Goal: Transaction & Acquisition: Purchase product/service

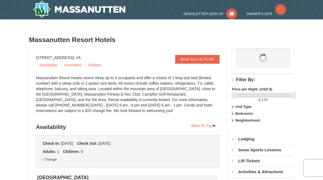
select select "10"
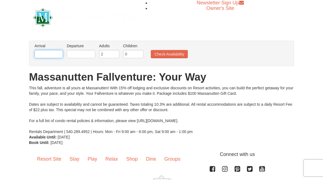
click at [49, 54] on input "text" at bounding box center [48, 54] width 28 height 8
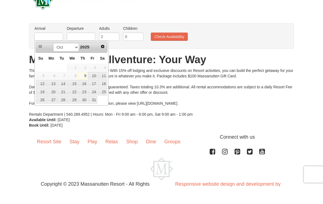
click at [83, 89] on link "9" at bounding box center [82, 93] width 9 height 8
type input "[DATE]"
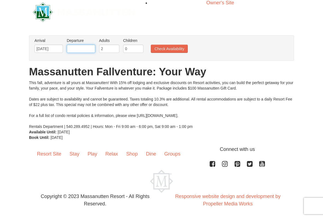
click at [83, 50] on input "text" at bounding box center [81, 49] width 28 height 8
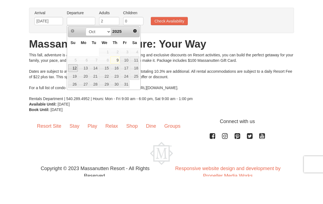
click at [74, 92] on link "12" at bounding box center [73, 96] width 10 height 8
type input "10/12/2025"
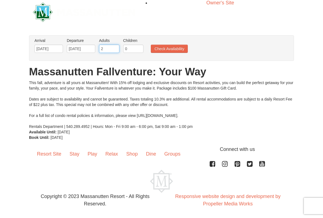
click at [109, 48] on input "2" at bounding box center [109, 49] width 20 height 8
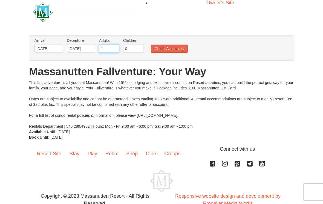
type input "1"
click at [170, 46] on button "Check Availability" at bounding box center [169, 49] width 37 height 8
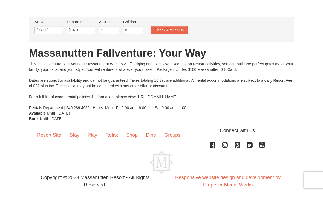
scroll to position [0, 0]
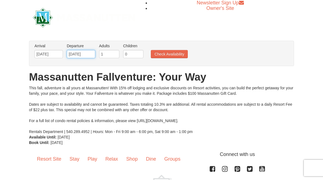
click at [82, 53] on input "10/12/2025" at bounding box center [81, 54] width 28 height 8
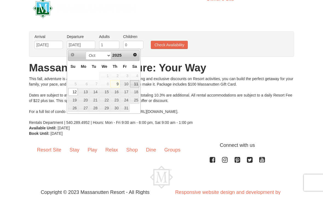
click at [137, 89] on link "11" at bounding box center [134, 93] width 9 height 8
type input "10/11/2025"
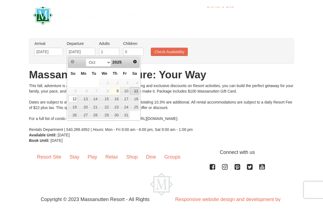
scroll to position [5, 0]
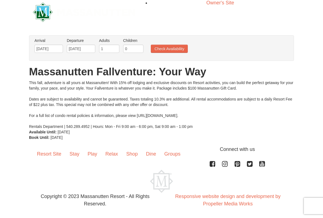
click at [171, 47] on button "Check Availability" at bounding box center [169, 49] width 37 height 8
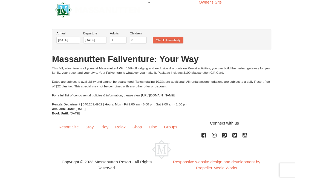
scroll to position [43, 0]
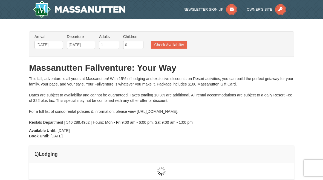
type input "[DATE]"
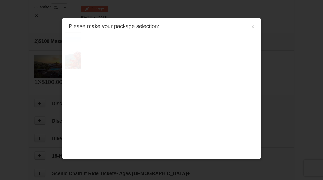
scroll to position [167, 0]
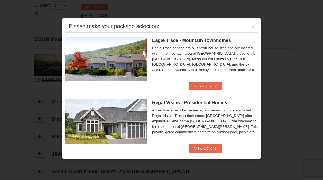
click at [208, 147] on button "View Options" at bounding box center [204, 148] width 33 height 9
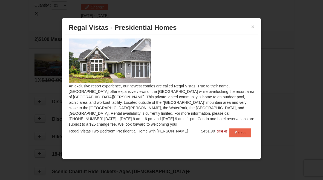
click at [286, 108] on div at bounding box center [161, 90] width 323 height 180
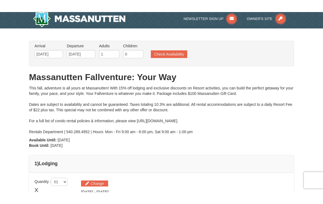
scroll to position [0, 0]
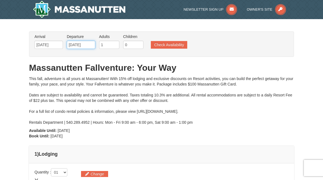
click at [91, 46] on input "[DATE]" at bounding box center [81, 45] width 28 height 8
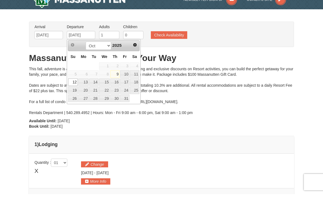
click at [239, 62] on h1 "Massanutten Fallventure: Your Way" at bounding box center [161, 67] width 265 height 11
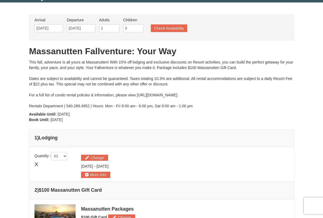
scroll to position [17, 0]
click at [167, 28] on button "Check Availability" at bounding box center [169, 28] width 36 height 8
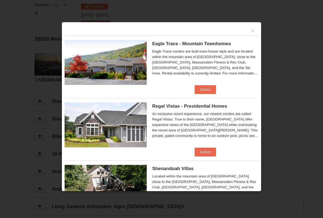
scroll to position [167, 0]
click at [203, 88] on button "Select" at bounding box center [205, 89] width 22 height 9
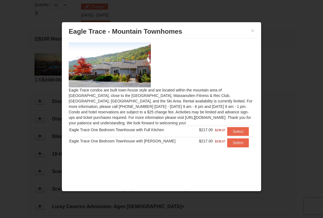
click at [236, 146] on button "Select" at bounding box center [238, 142] width 22 height 9
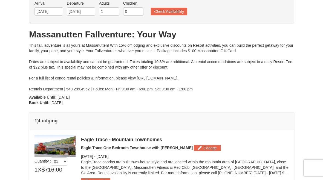
scroll to position [32, 0]
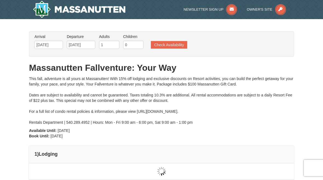
type input "10/09/2025"
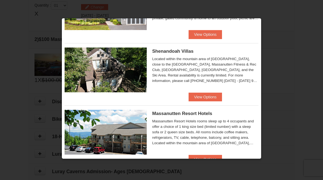
scroll to position [107, 0]
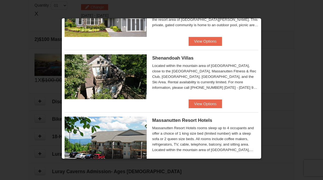
click at [209, 103] on button "View Options" at bounding box center [204, 104] width 33 height 9
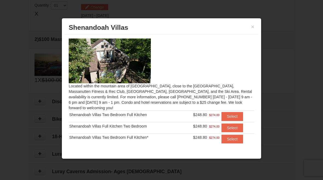
click at [263, 62] on div at bounding box center [161, 90] width 323 height 180
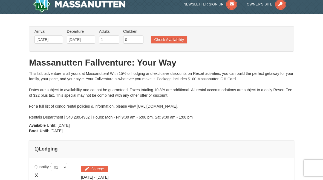
scroll to position [4, 0]
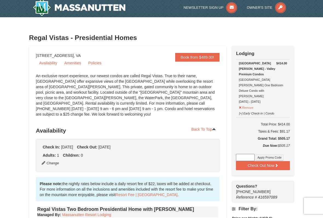
scroll to position [2, 0]
click at [267, 161] on button "Check Out Now" at bounding box center [263, 165] width 54 height 9
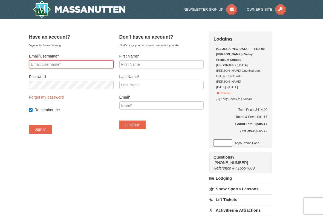
click at [63, 62] on input "Email/Username*" at bounding box center [71, 64] width 85 height 8
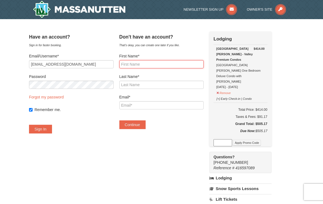
click at [159, 63] on input "First Name*" at bounding box center [161, 64] width 85 height 8
click at [94, 58] on label "Email/Username*" at bounding box center [71, 55] width 85 height 5
click at [94, 60] on input "marshsh03@verizon.net" at bounding box center [71, 64] width 85 height 8
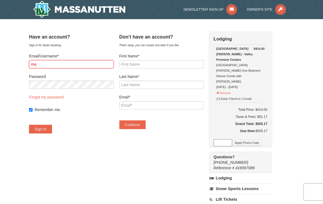
type input "m"
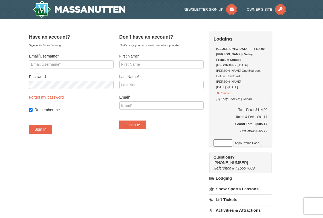
click at [233, 95] on button "[+] Early Check-in | Condo" at bounding box center [234, 98] width 36 height 7
click at [234, 95] on button "[+] Early Check-in | Condo" at bounding box center [234, 98] width 36 height 7
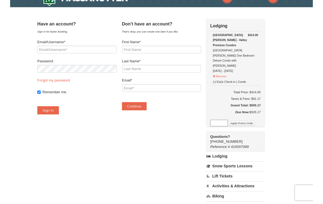
scroll to position [11, 0]
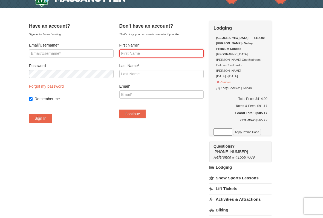
click at [149, 53] on input "First Name*" at bounding box center [161, 53] width 85 height 8
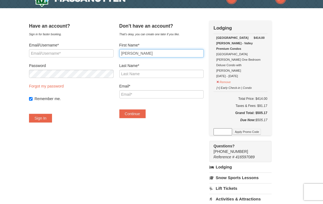
type input "Sharon"
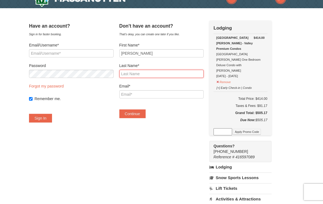
click at [143, 75] on input "Last Name*" at bounding box center [161, 74] width 85 height 8
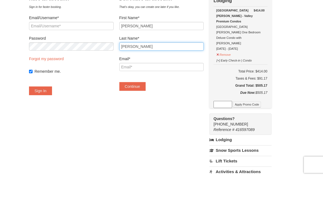
type input "Marsh"
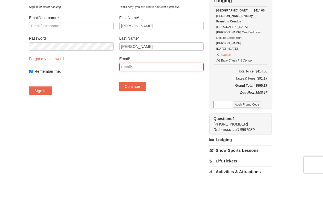
click at [148, 90] on input "Email*" at bounding box center [161, 94] width 85 height 8
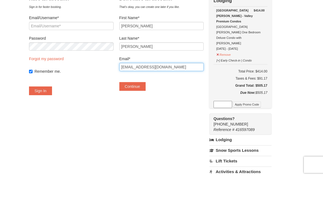
type input "[EMAIL_ADDRESS][DOMAIN_NAME]"
click at [143, 109] on button "Continue" at bounding box center [132, 113] width 26 height 9
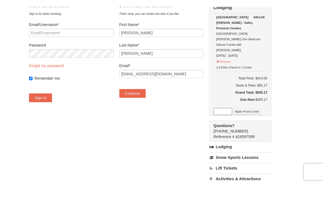
scroll to position [38, 0]
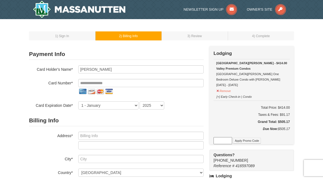
click at [11, 31] on div "1 ) Sign In 2 ) Billing Info 3 ) Review ) Complete ×" at bounding box center [161, 173] width 323 height 308
click at [19, 34] on div "1 ) Sign In 2 ) Billing Info 3 ) Review ) Complete ×" at bounding box center [161, 173] width 323 height 308
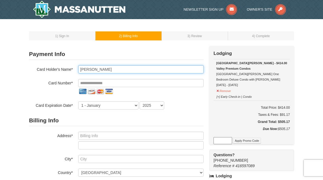
click at [114, 69] on input "[PERSON_NAME]" at bounding box center [140, 69] width 125 height 8
type input "Sharon Denise Marsh"
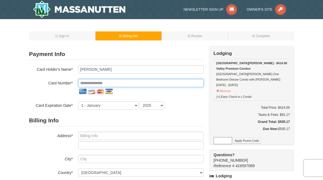
click at [95, 85] on input "tel" at bounding box center [140, 83] width 125 height 8
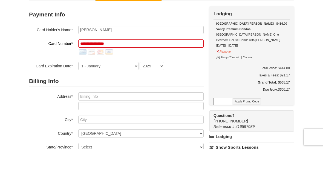
scroll to position [40, 0]
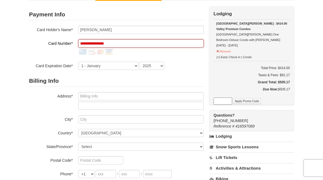
type input "**********"
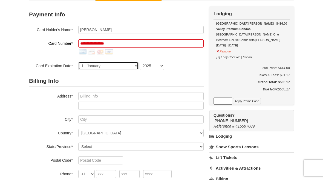
click at [124, 66] on select "1 - January 2 - February 3 - March 4 - April 5 - May 6 - June 7 - July 8 - Augu…" at bounding box center [108, 66] width 60 height 8
select select "9"
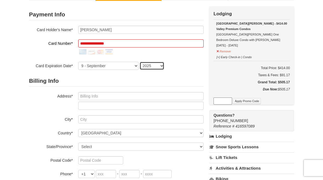
click at [162, 68] on select "2025 2026 2027 2028 2029 2030 2031 2032 2033 2034" at bounding box center [151, 66] width 25 height 8
select select "2029"
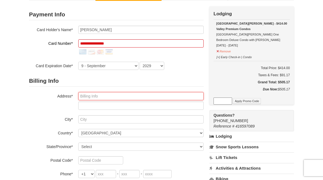
click at [113, 97] on input "text" at bounding box center [140, 96] width 125 height 8
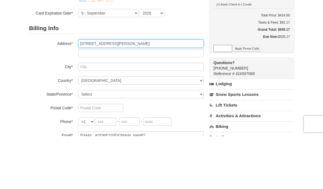
type input "3719 Wertz Drive"
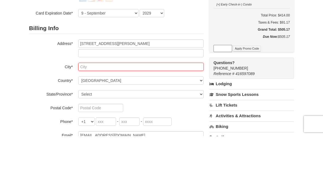
click at [104, 115] on input "text" at bounding box center [140, 119] width 125 height 8
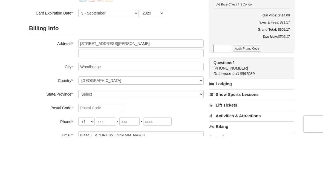
scroll to position [92, 0]
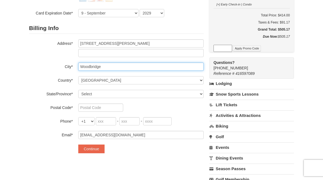
type input "Woodbridge"
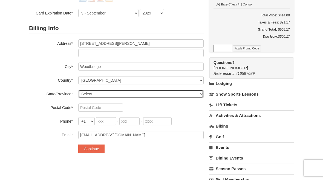
click at [111, 96] on select "Select Alabama Alaska American Samoa Arizona Arkansas California Colorado Conne…" at bounding box center [140, 94] width 125 height 8
select select "VA"
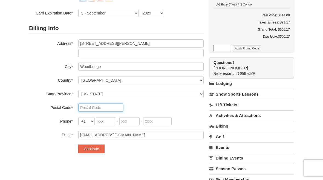
click at [98, 107] on input "text" at bounding box center [100, 108] width 45 height 8
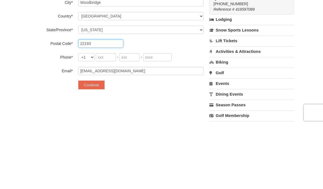
type input "22193"
click at [110, 117] on input "tel" at bounding box center [106, 121] width 20 height 8
type input "703"
click at [133, 117] on input "tel" at bounding box center [129, 121] width 20 height 8
type input "431"
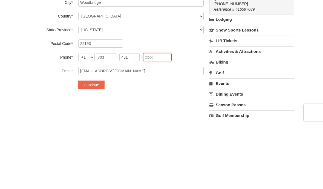
click at [157, 117] on input "tel" at bounding box center [157, 121] width 28 height 8
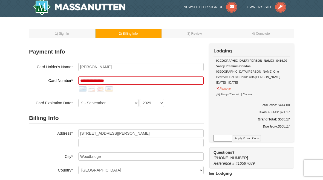
scroll to position [1, 0]
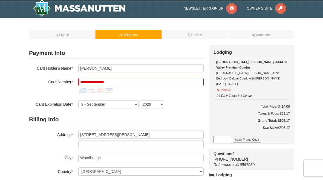
type input "6281"
click at [123, 81] on input "**********" at bounding box center [140, 82] width 125 height 8
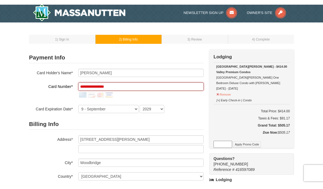
scroll to position [1, 0]
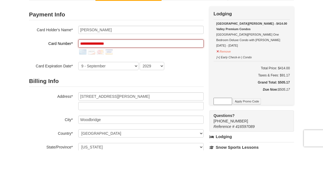
click at [99, 78] on input "**********" at bounding box center [140, 82] width 125 height 8
click at [98, 78] on input "**********" at bounding box center [140, 82] width 125 height 8
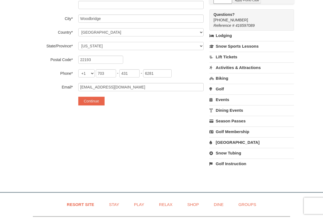
scroll to position [141, 0]
click at [93, 102] on button "Continue" at bounding box center [91, 101] width 26 height 9
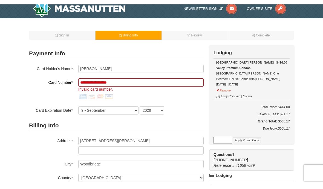
scroll to position [0, 0]
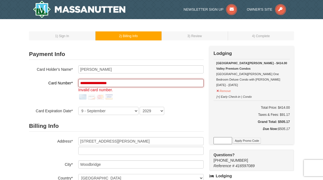
click at [135, 82] on input "**********" at bounding box center [140, 83] width 125 height 8
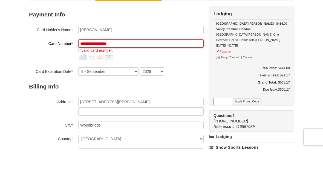
click at [90, 79] on input "**********" at bounding box center [140, 83] width 125 height 8
click at [98, 79] on input "**********" at bounding box center [140, 83] width 125 height 8
click at [122, 79] on input "**********" at bounding box center [140, 83] width 125 height 8
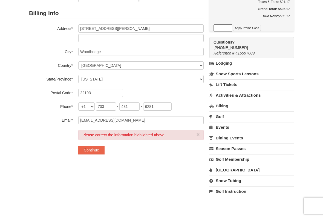
scroll to position [116, 0]
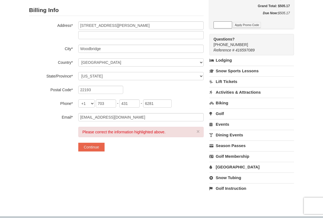
type input "**********"
click at [91, 144] on button "Continue" at bounding box center [91, 147] width 26 height 9
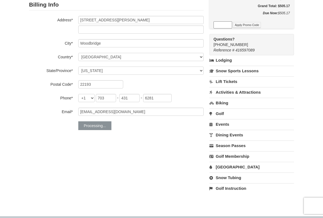
scroll to position [116, 0]
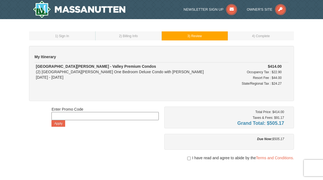
click at [187, 158] on input "checkbox" at bounding box center [189, 158] width 4 height 4
checkbox input "true"
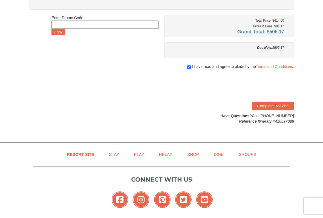
scroll to position [93, 0]
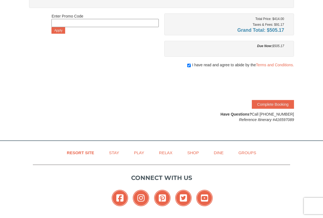
click at [275, 104] on button "Complete Booking" at bounding box center [273, 104] width 42 height 9
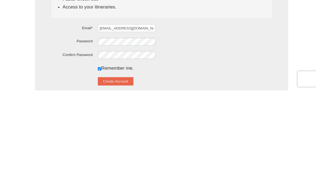
scroll to position [94, 0]
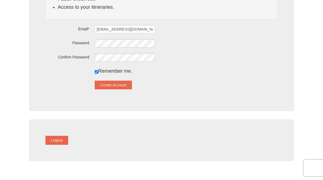
click at [121, 87] on button "Create Account" at bounding box center [113, 85] width 37 height 9
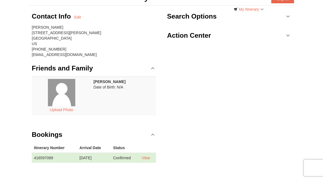
scroll to position [39, 0]
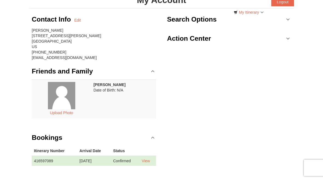
click at [115, 88] on td "[PERSON_NAME] Date of Birth: N/A" at bounding box center [123, 99] width 65 height 39
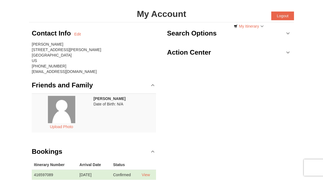
scroll to position [26, 0]
click at [62, 126] on button "Upload Photo" at bounding box center [61, 126] width 29 height 7
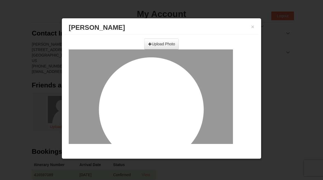
click at [162, 45] on input "file" at bounding box center [101, 42] width 155 height 8
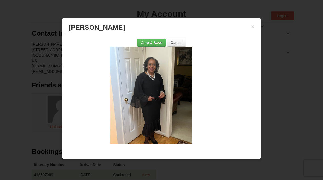
click at [150, 43] on button "Crop & Save" at bounding box center [151, 43] width 29 height 8
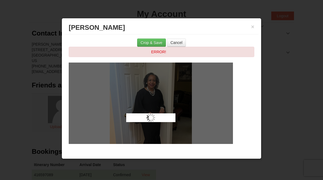
click at [177, 42] on button "Cancel" at bounding box center [176, 43] width 19 height 8
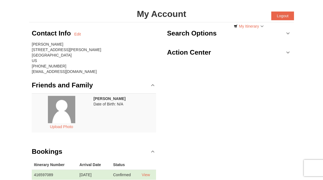
click at [62, 123] on button "Upload Photo" at bounding box center [61, 126] width 29 height 7
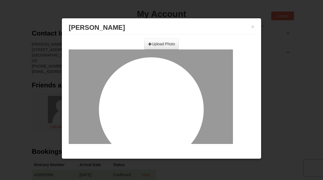
click at [170, 44] on input "file" at bounding box center [101, 42] width 155 height 8
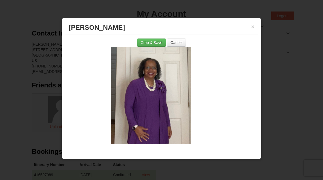
click at [152, 42] on button "Crop & Save" at bounding box center [151, 43] width 29 height 8
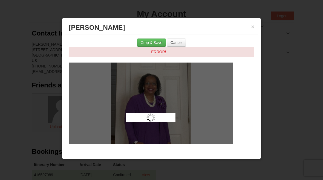
click at [162, 53] on div "ERROR!" at bounding box center [161, 52] width 185 height 10
click at [152, 41] on button "Crop & Save" at bounding box center [151, 43] width 29 height 8
click at [178, 42] on button "Cancel" at bounding box center [176, 43] width 19 height 8
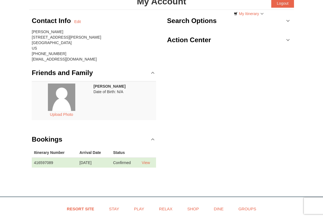
scroll to position [39, 0]
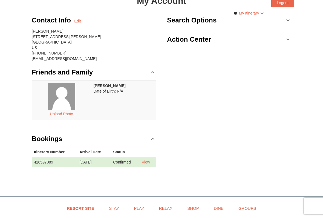
click at [146, 164] on link "View" at bounding box center [146, 162] width 8 height 4
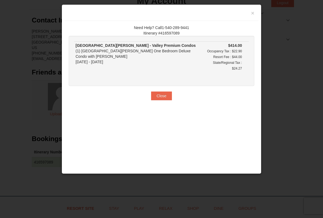
click at [164, 94] on button "Close" at bounding box center [161, 95] width 21 height 9
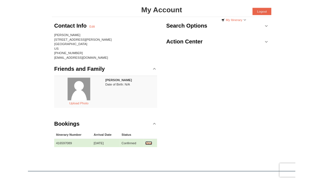
scroll to position [0, 0]
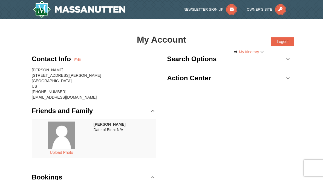
click at [258, 54] on link "My Itinerary" at bounding box center [248, 52] width 37 height 8
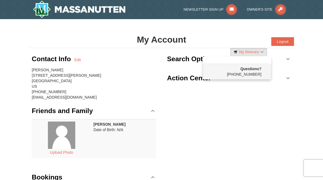
click at [257, 52] on div at bounding box center [161, 90] width 323 height 180
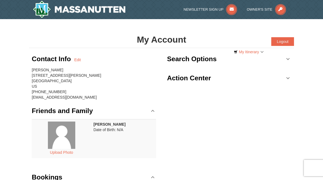
click at [251, 51] on link "My Itinerary" at bounding box center [248, 52] width 37 height 8
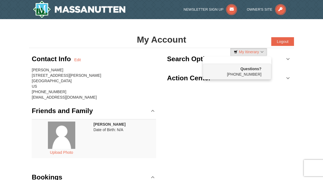
click at [245, 112] on div at bounding box center [161, 90] width 323 height 180
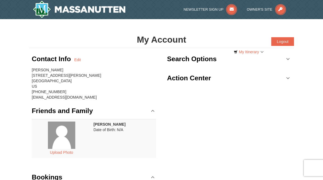
click at [61, 155] on button "Upload Photo" at bounding box center [61, 152] width 29 height 7
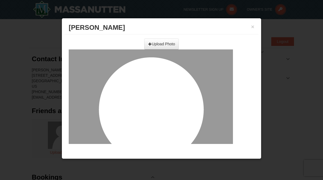
click at [167, 45] on input "file" at bounding box center [101, 42] width 155 height 8
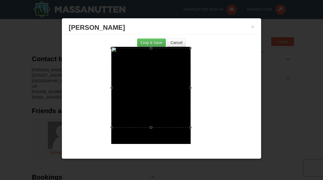
click at [152, 43] on button "Crop & Save" at bounding box center [151, 43] width 29 height 8
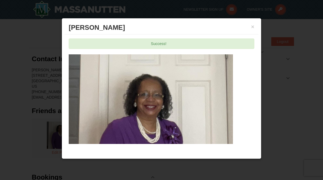
click at [281, 41] on div at bounding box center [161, 90] width 323 height 180
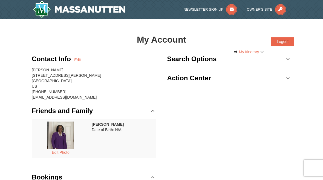
click at [252, 52] on link "My Itinerary" at bounding box center [248, 52] width 37 height 8
